Goal: Information Seeking & Learning: Learn about a topic

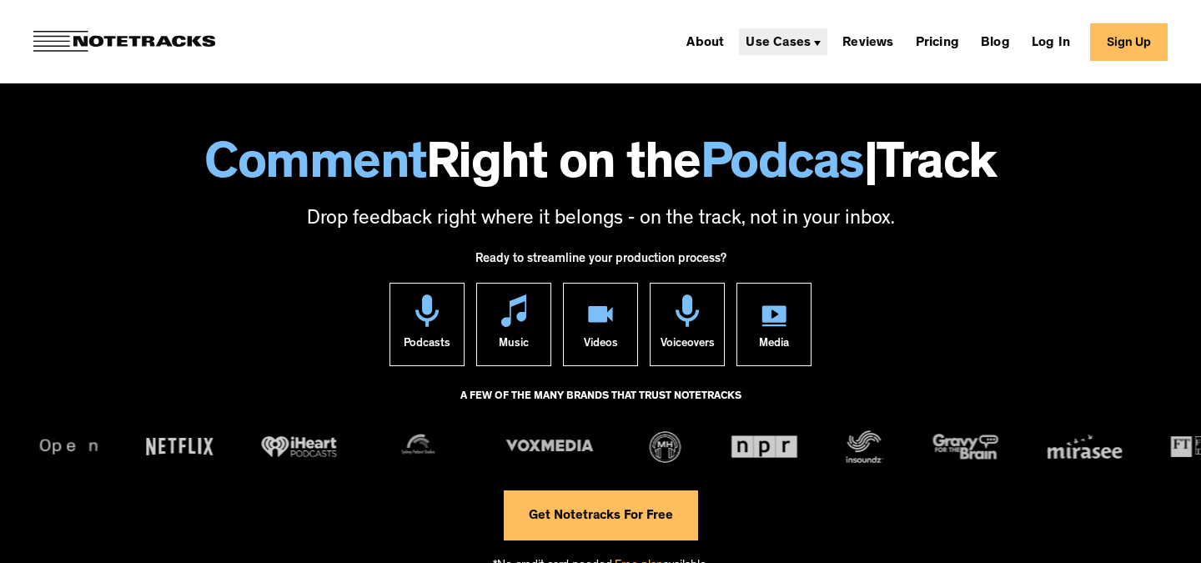
click at [805, 41] on div "Use Cases" at bounding box center [778, 43] width 65 height 13
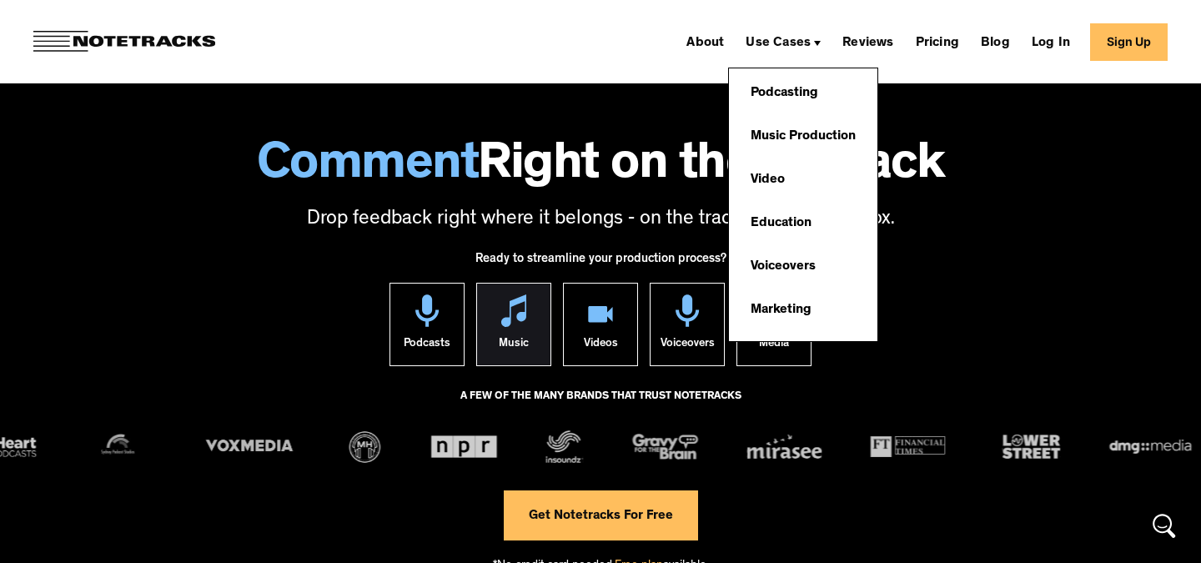
click at [536, 303] on link "Music" at bounding box center [513, 324] width 75 height 83
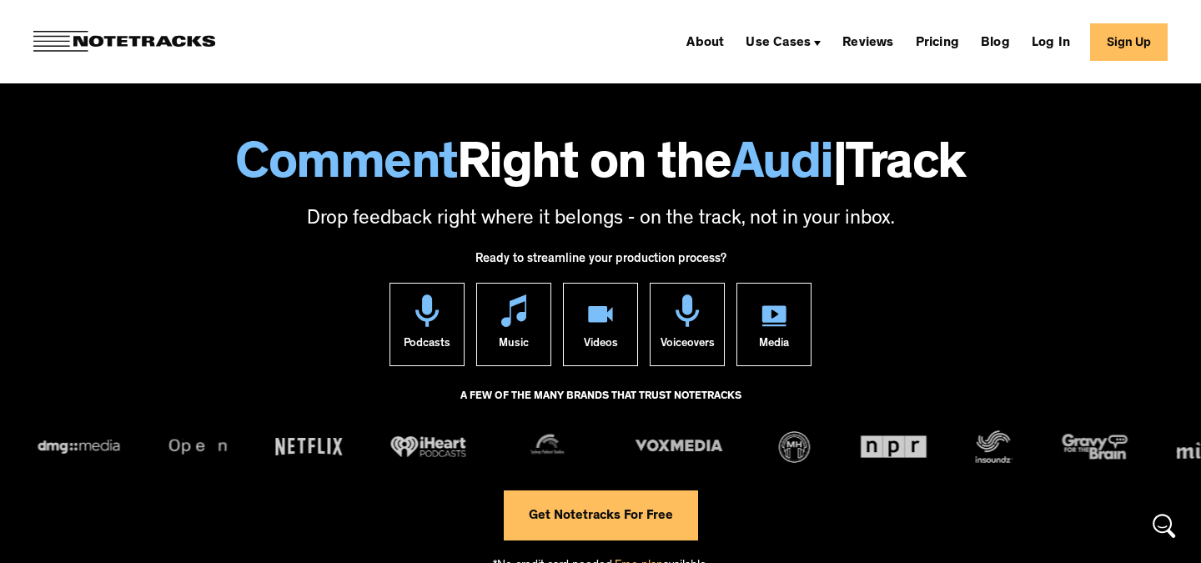
click at [734, 302] on div "Podcasts Music Videos Voiceovers Media" at bounding box center [601, 333] width 434 height 100
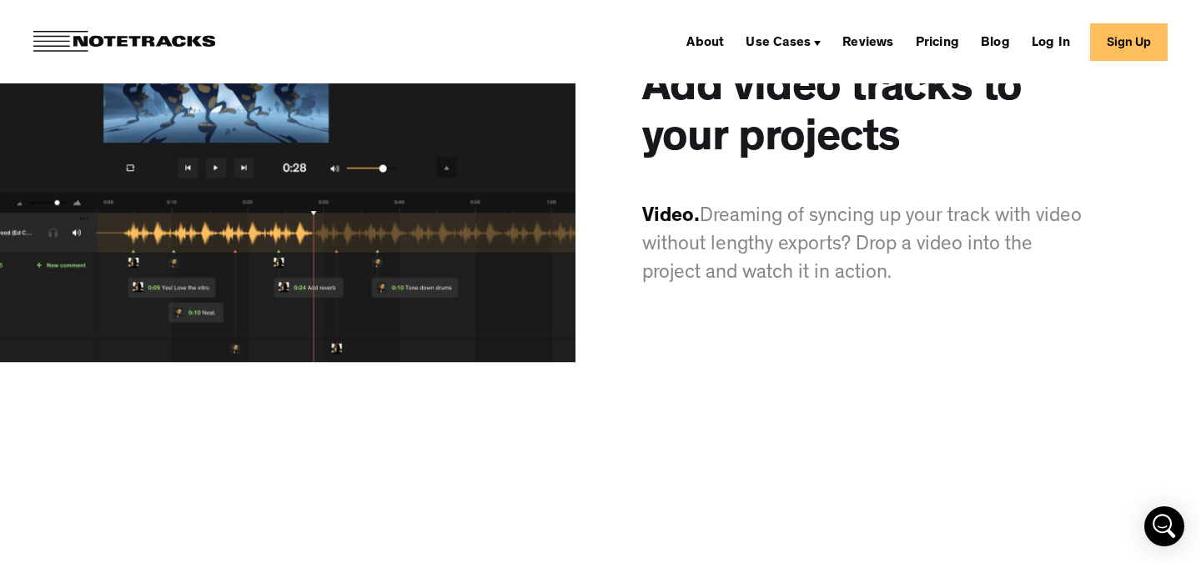
scroll to position [7738, 0]
click at [941, 288] on p "Video. Dreaming of syncing up your track with video without lengthy exports? Dr…" at bounding box center [865, 245] width 446 height 85
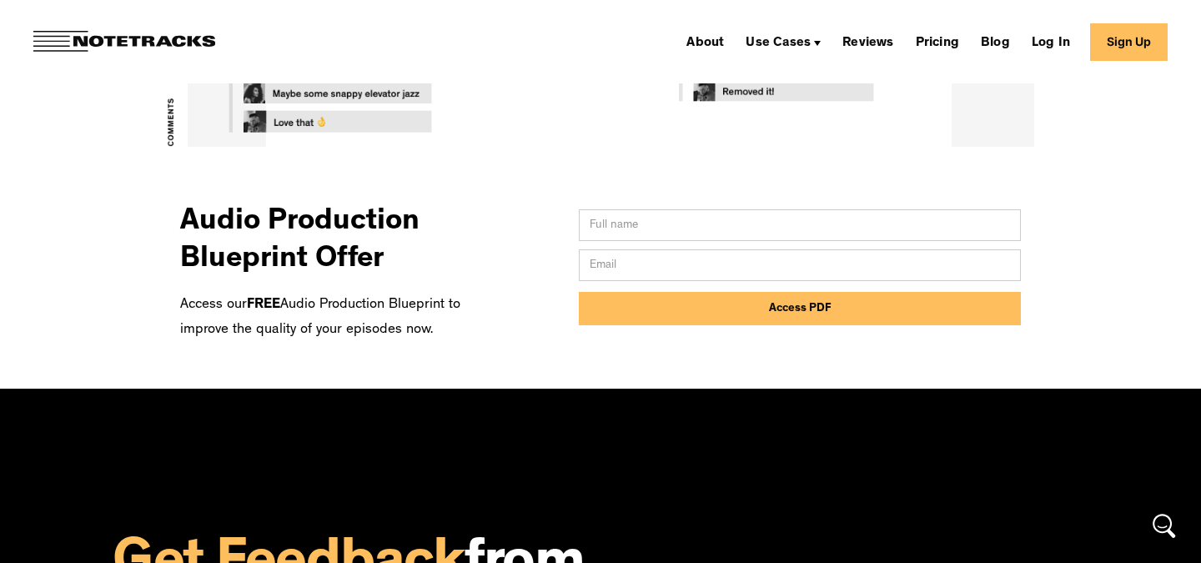
scroll to position [670, 0]
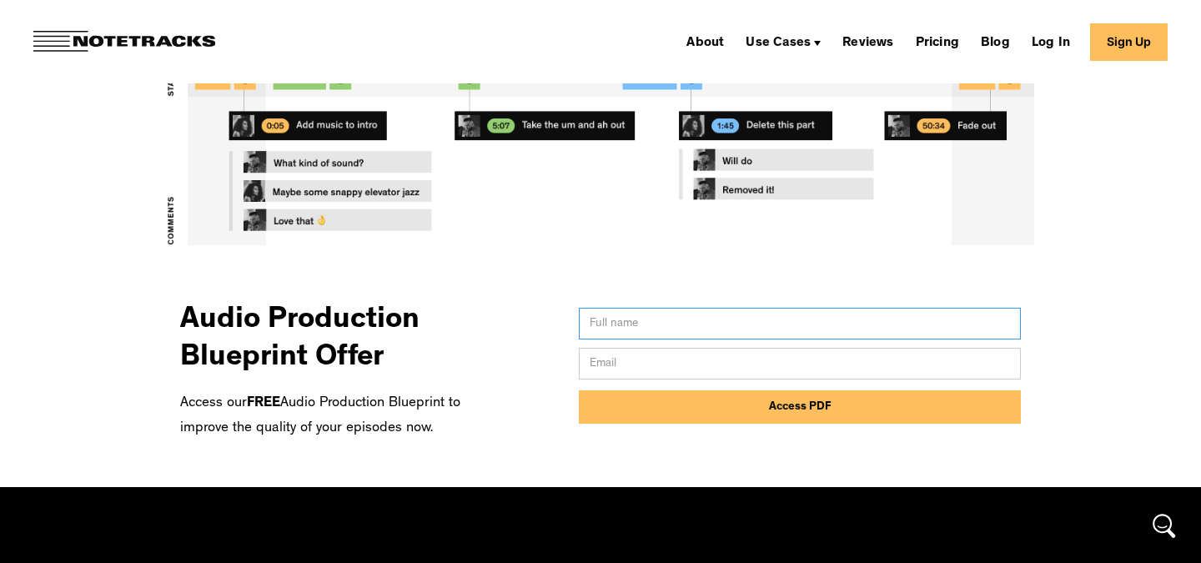
click at [939, 335] on input "Email Form" at bounding box center [800, 324] width 442 height 32
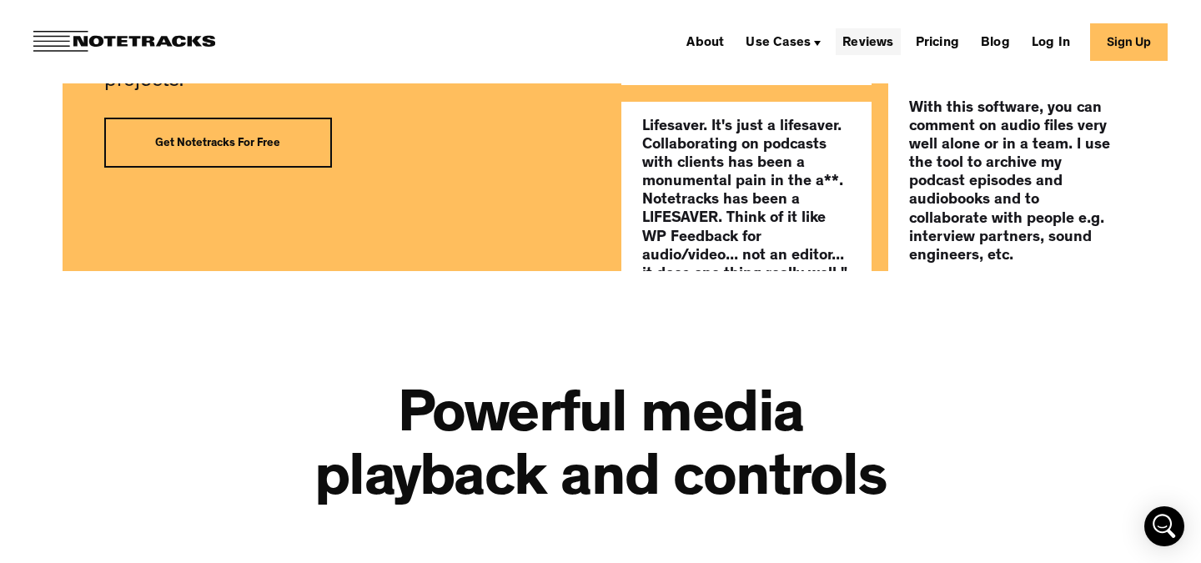
scroll to position [3949, 0]
